Goal: Information Seeking & Learning: Learn about a topic

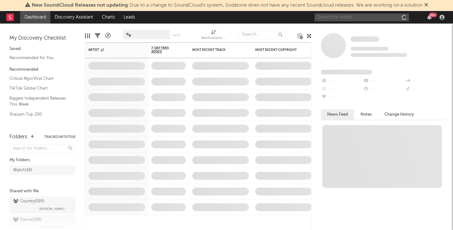
click at [335, 16] on input "text" at bounding box center [362, 18] width 94 height 8
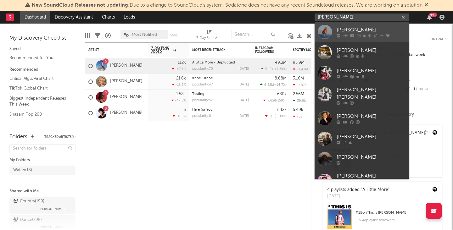
type input "[PERSON_NAME]"
click at [341, 28] on div "[PERSON_NAME]" at bounding box center [371, 30] width 69 height 8
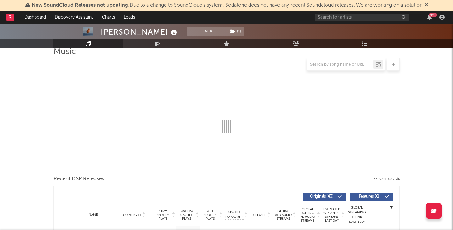
select select "6m"
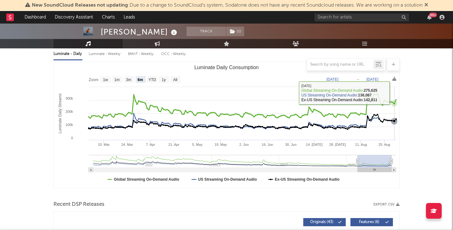
scroll to position [193, 0]
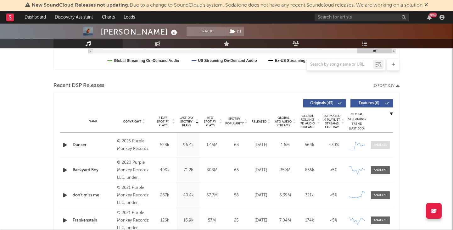
click at [375, 149] on span at bounding box center [380, 145] width 19 height 8
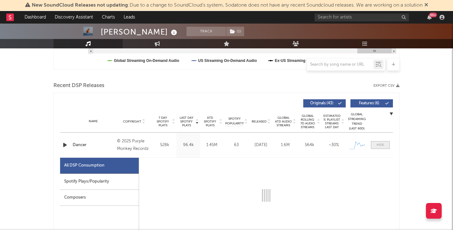
select select "1w"
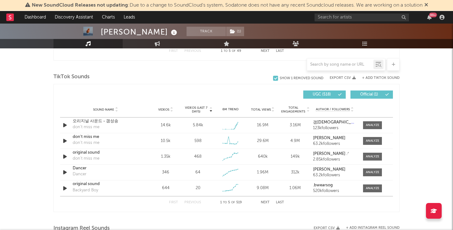
scroll to position [708, 0]
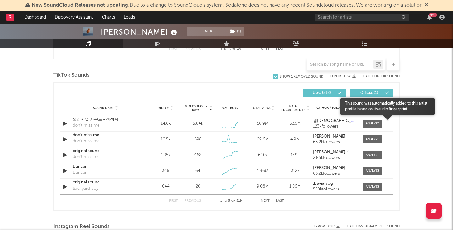
click at [379, 123] on div at bounding box center [388, 121] width 94 height 11
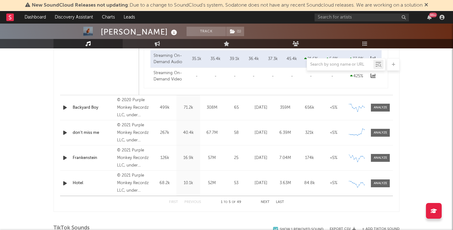
scroll to position [554, 0]
